Goal: Information Seeking & Learning: Learn about a topic

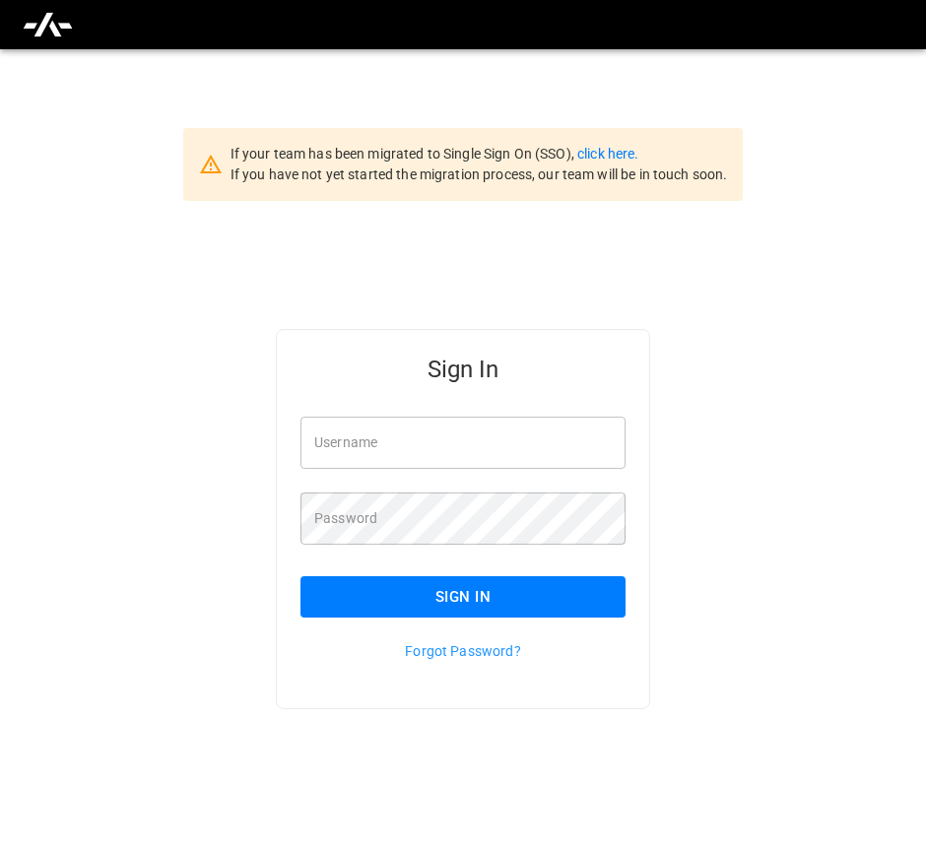
scroll to position [49, 0]
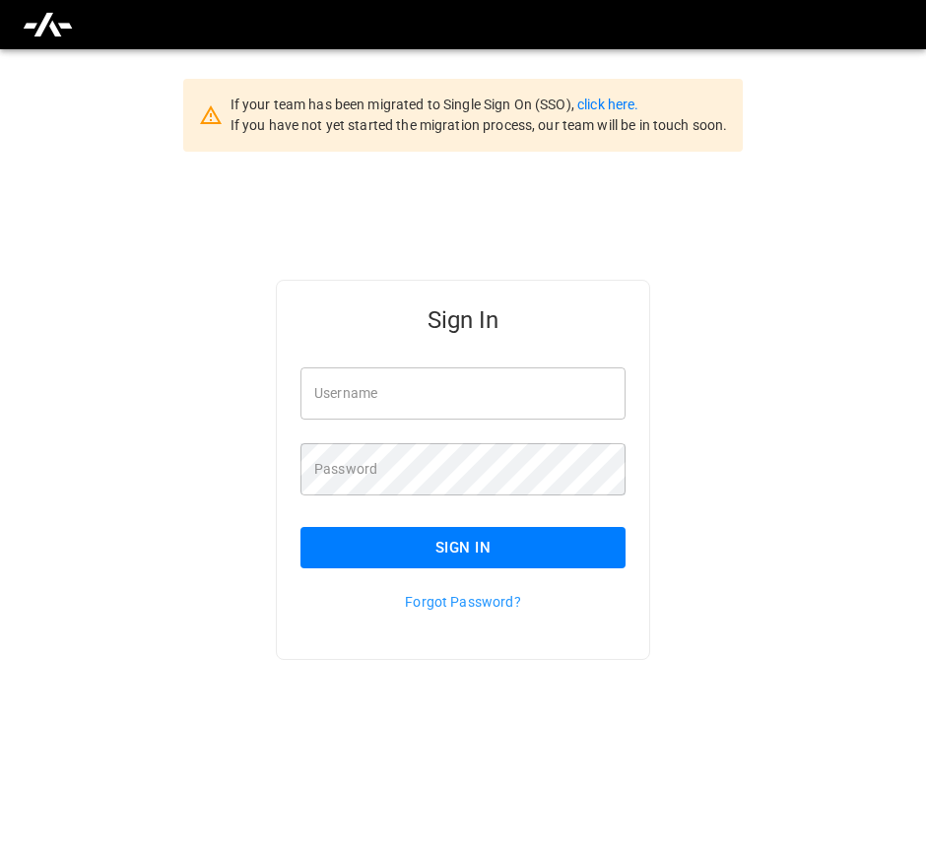
type input "**********"
click at [903, 85] on div "**********" at bounding box center [463, 425] width 926 height 851
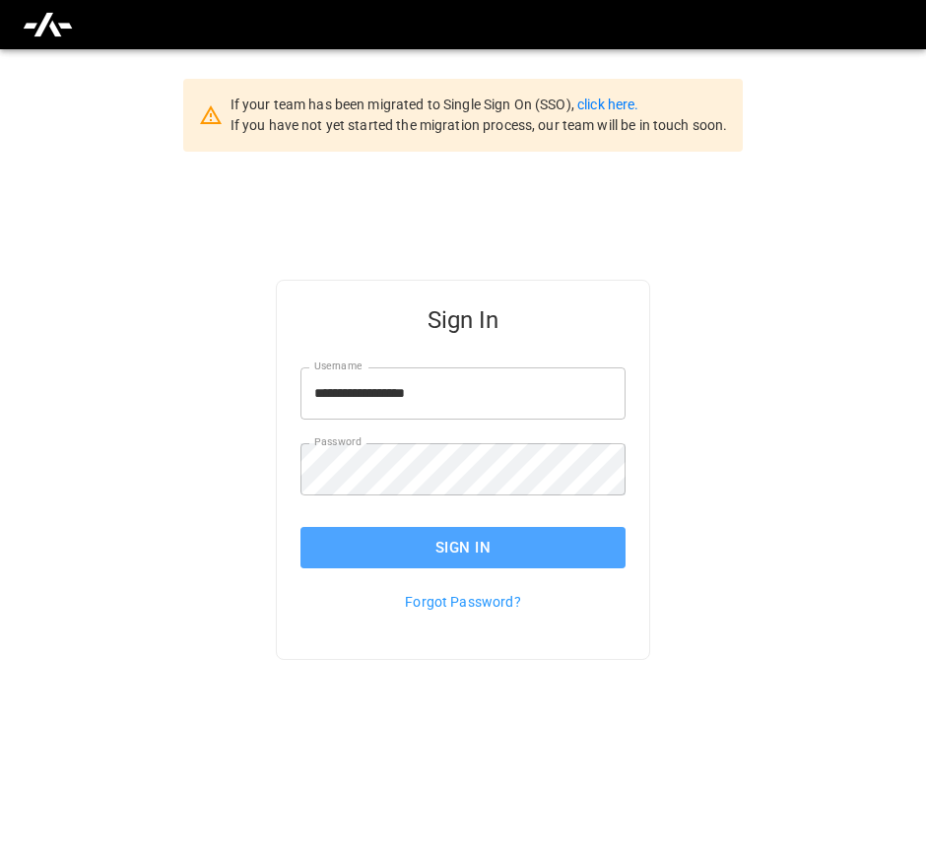
click at [515, 536] on button "Sign In" at bounding box center [463, 547] width 325 height 41
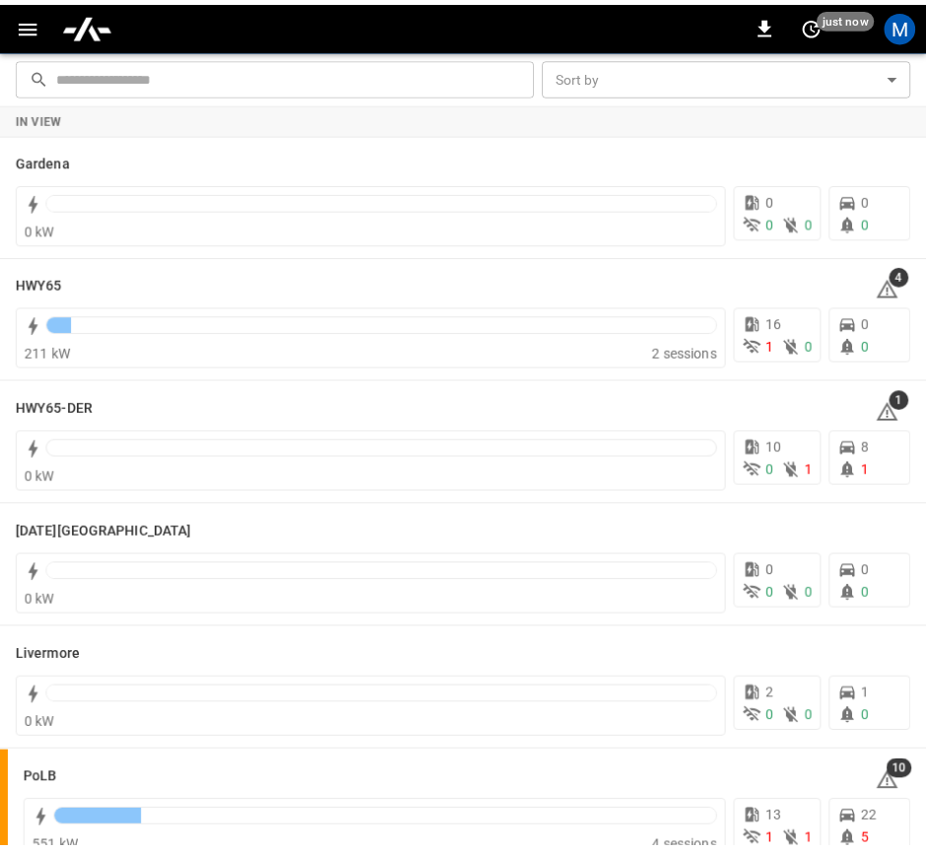
scroll to position [215, 0]
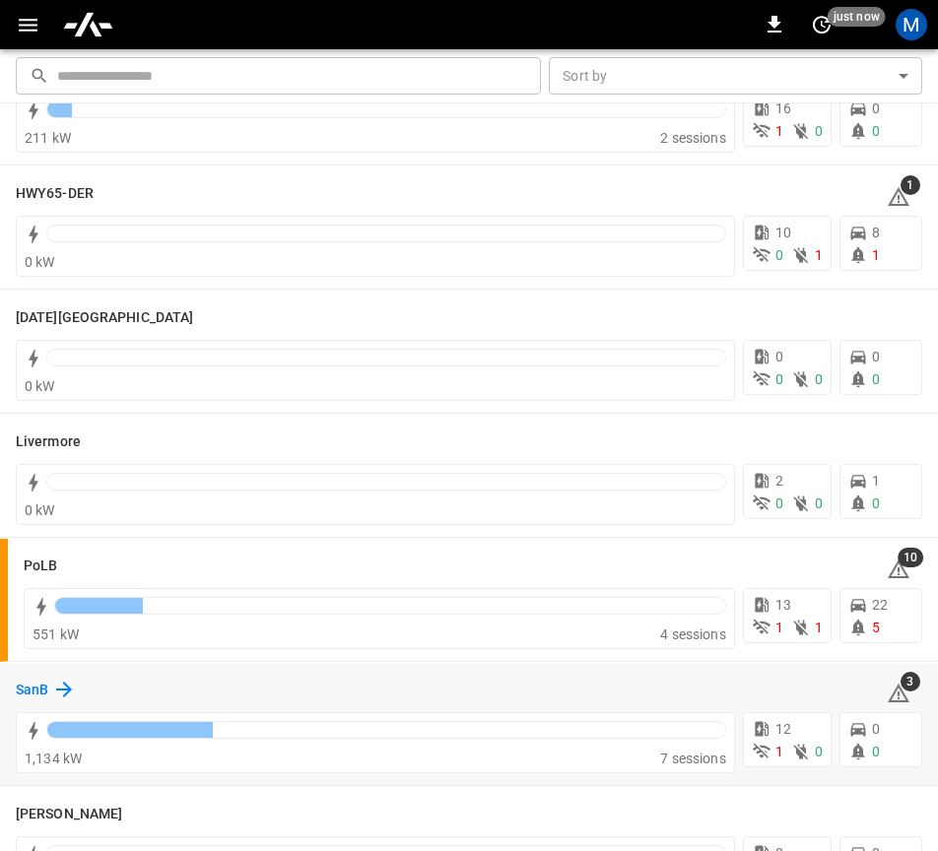
click at [54, 688] on icon at bounding box center [64, 690] width 24 height 24
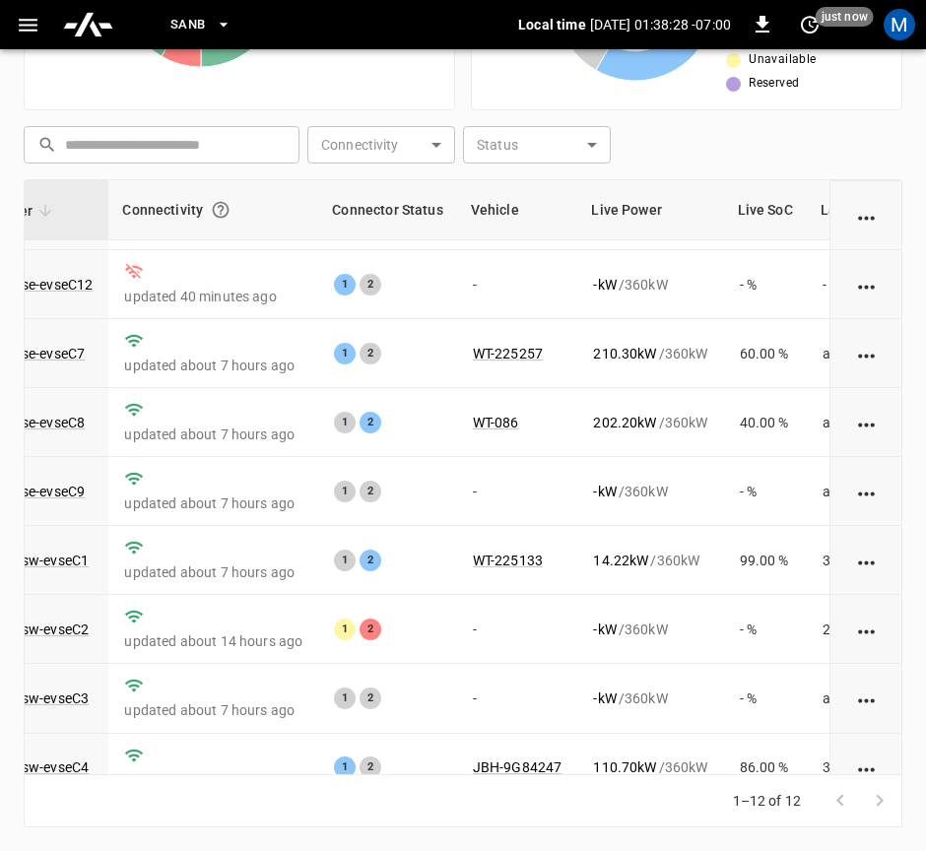
scroll to position [317, 197]
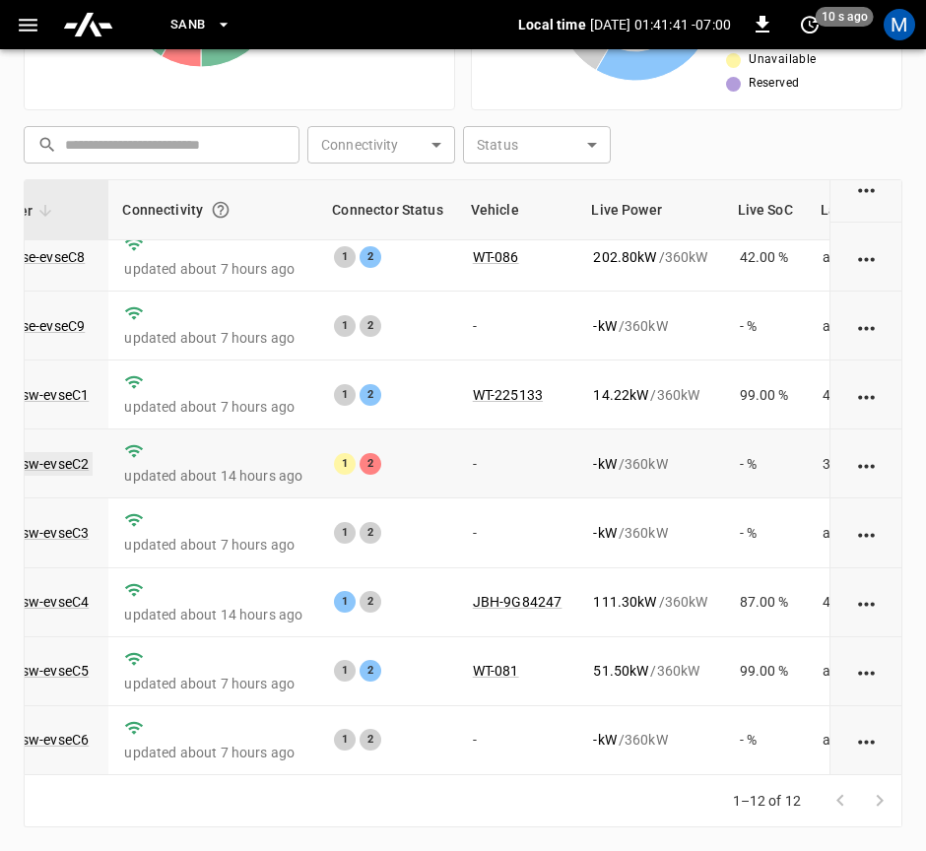
click at [80, 452] on link "ca-sb-sw-evseC2" at bounding box center [35, 464] width 113 height 24
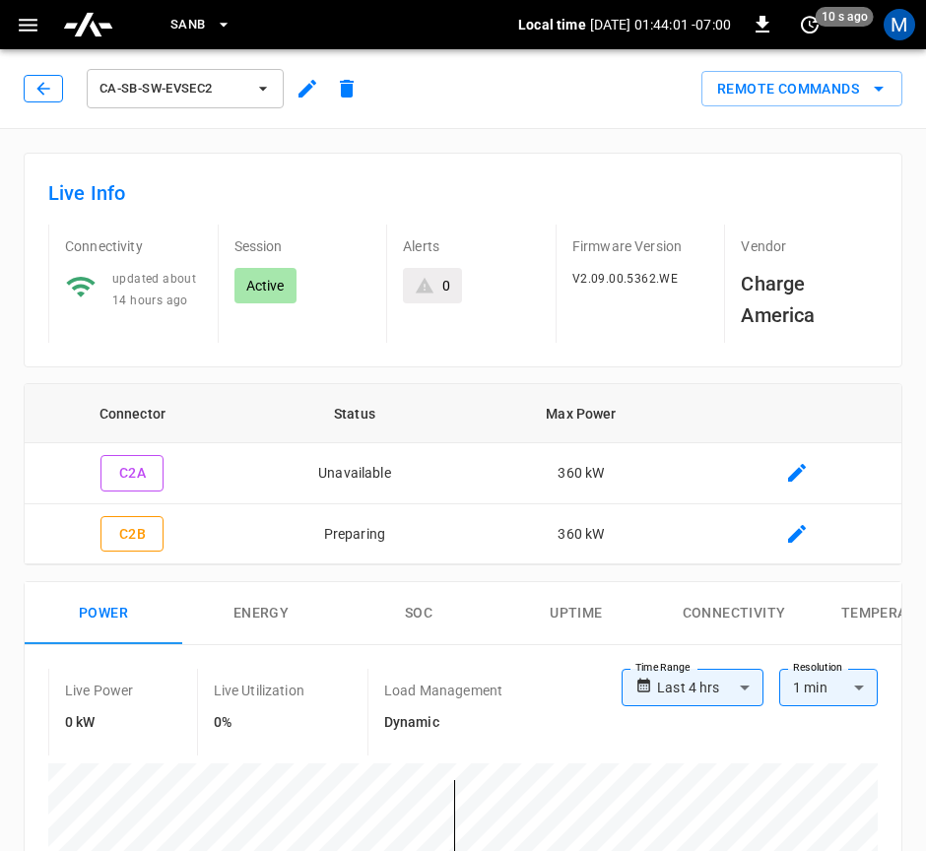
click at [40, 90] on icon "button" at bounding box center [43, 89] width 20 height 20
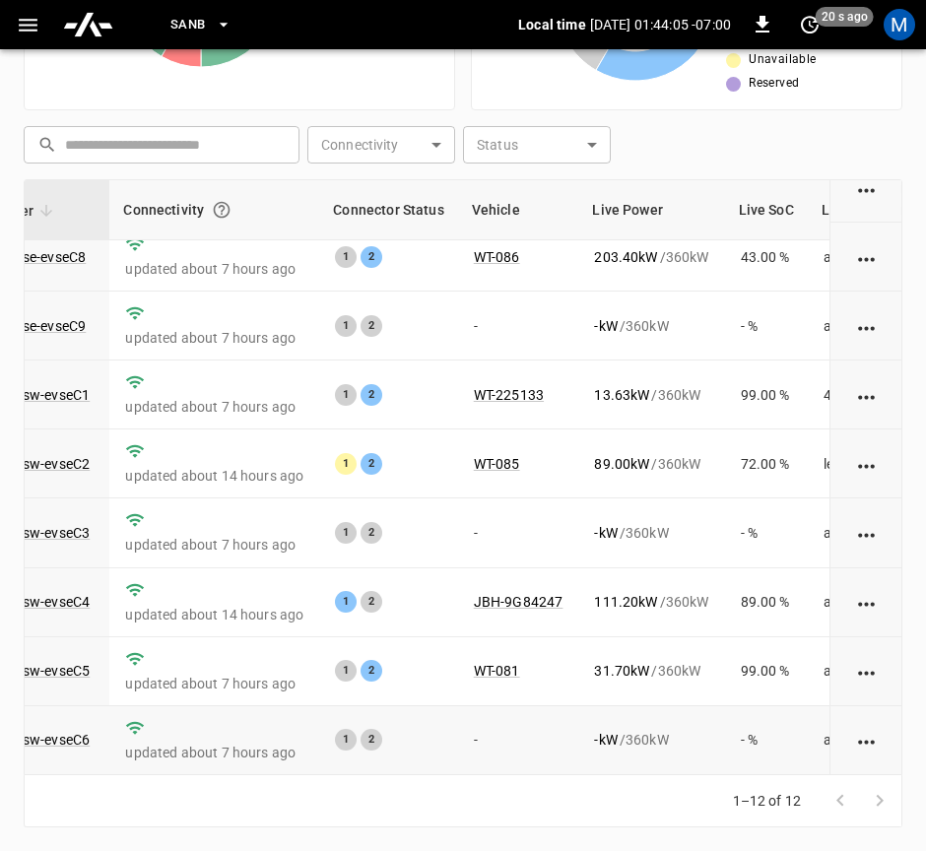
scroll to position [317, 196]
click at [483, 452] on link "WT-085" at bounding box center [497, 464] width 54 height 24
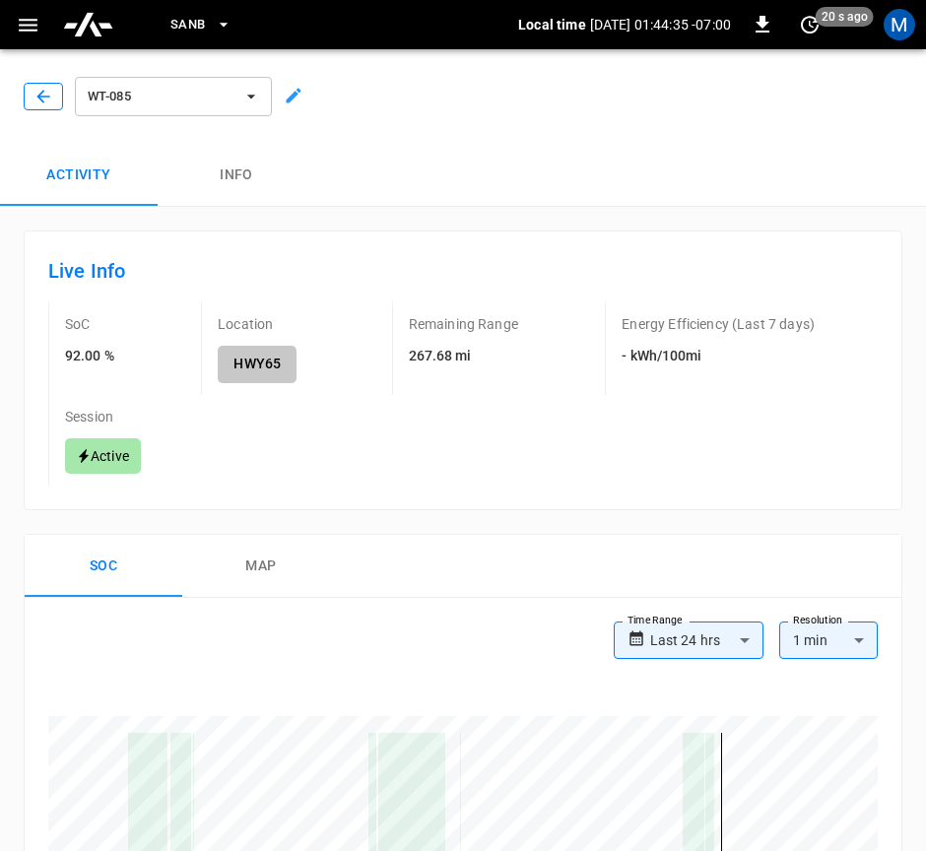
click at [44, 84] on button "button" at bounding box center [43, 97] width 39 height 28
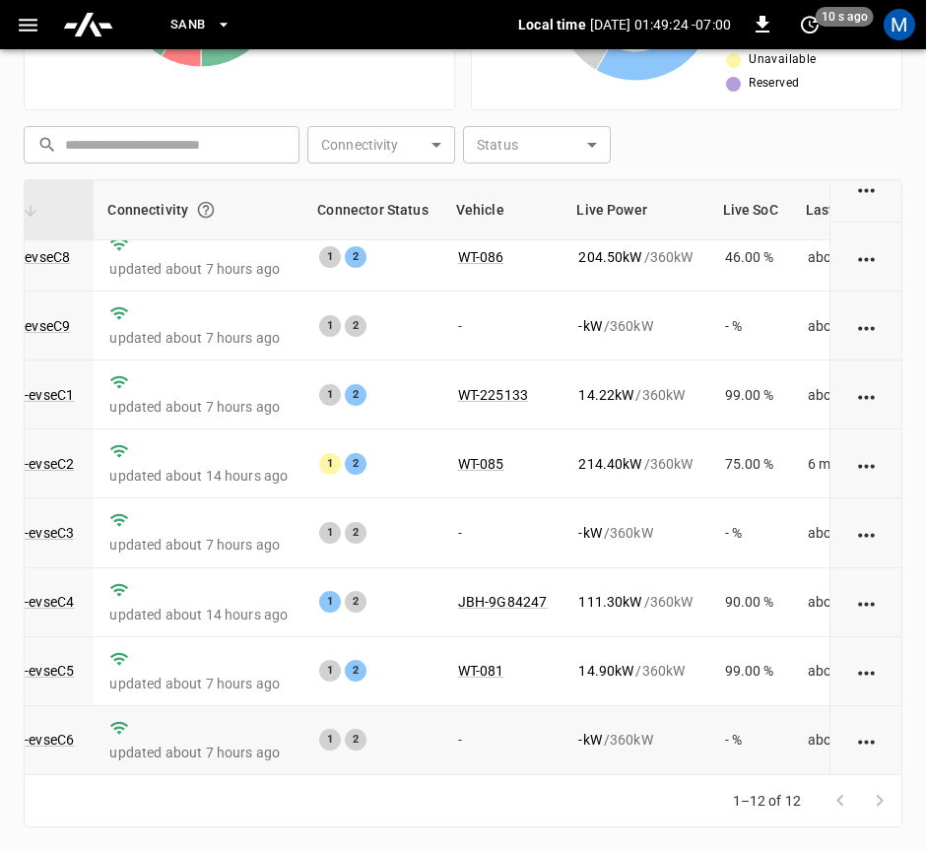
scroll to position [317, 212]
